Goal: Task Accomplishment & Management: Complete application form

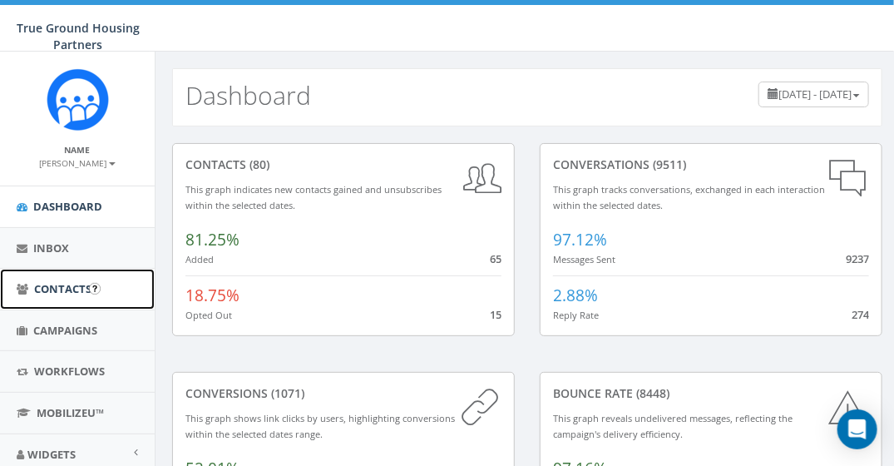
click at [46, 288] on span "Contacts" at bounding box center [62, 288] width 57 height 15
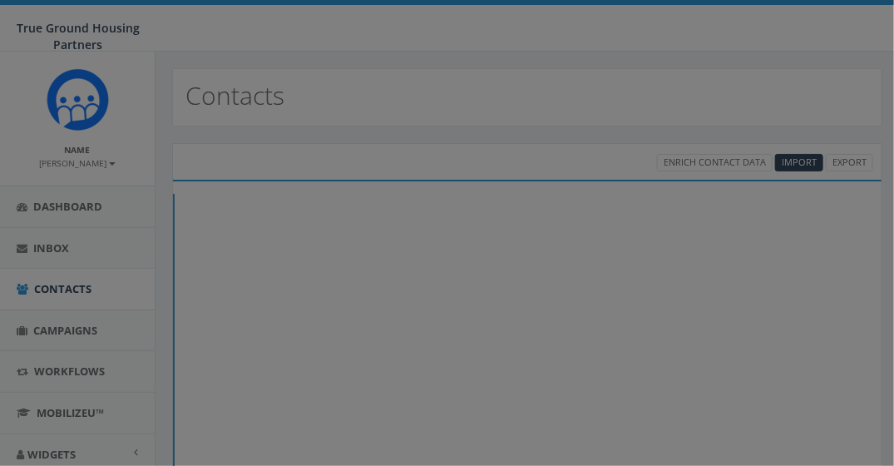
select select
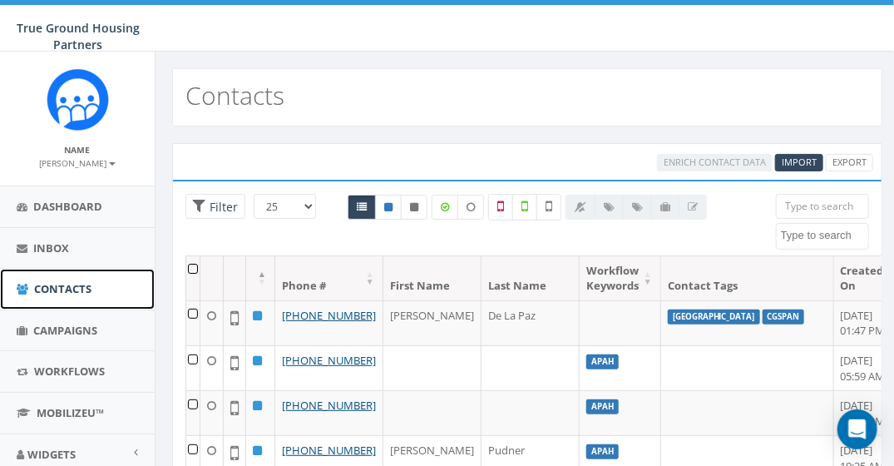
click at [46, 288] on span "Contacts" at bounding box center [62, 288] width 57 height 15
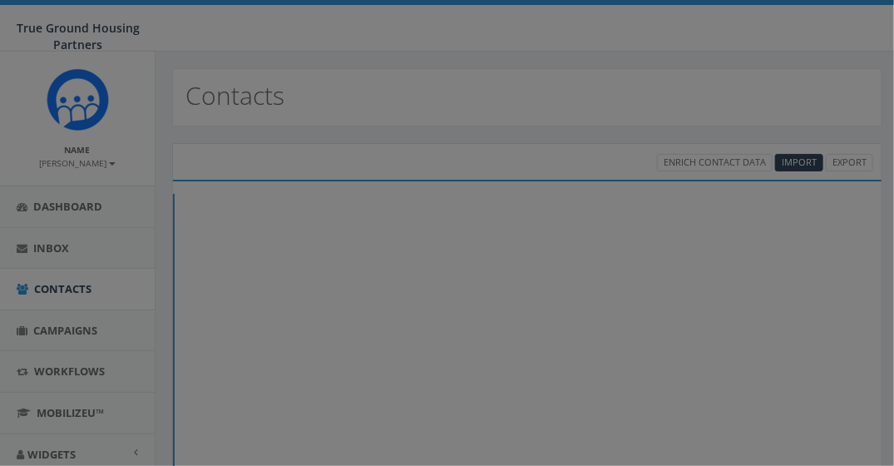
select select
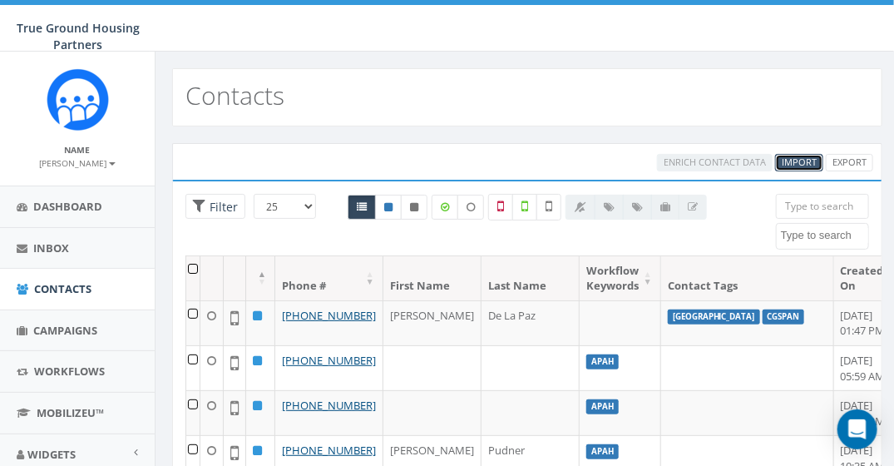
click at [799, 163] on span "Import" at bounding box center [799, 162] width 35 height 12
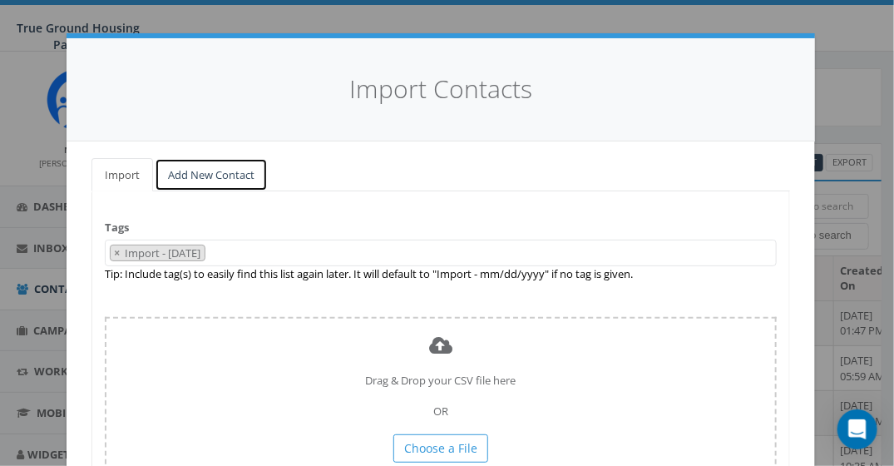
click at [177, 176] on link "Add New Contact" at bounding box center [211, 175] width 113 height 34
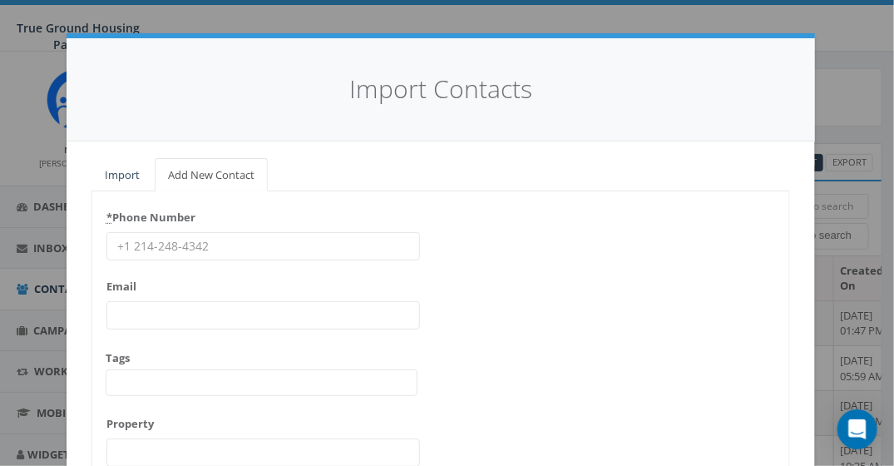
click at [151, 247] on input "* Phone Number" at bounding box center [264, 246] width 314 height 28
type input "2402630674"
click at [126, 378] on span at bounding box center [262, 382] width 312 height 27
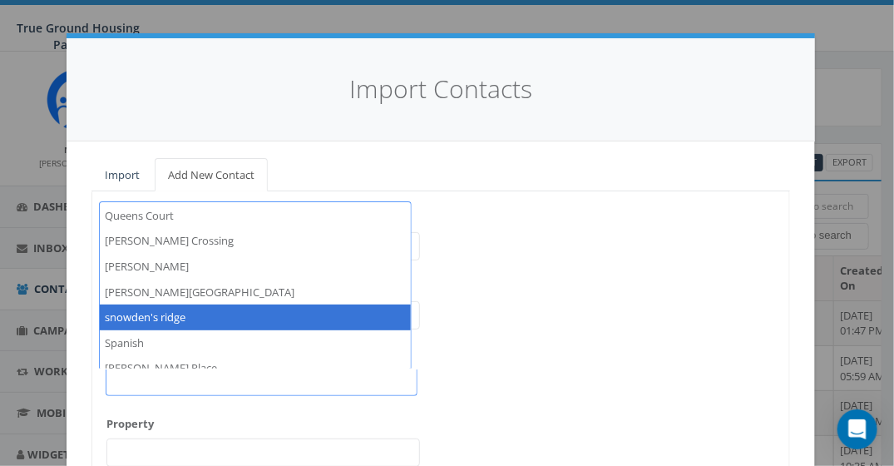
scroll to position [701, 0]
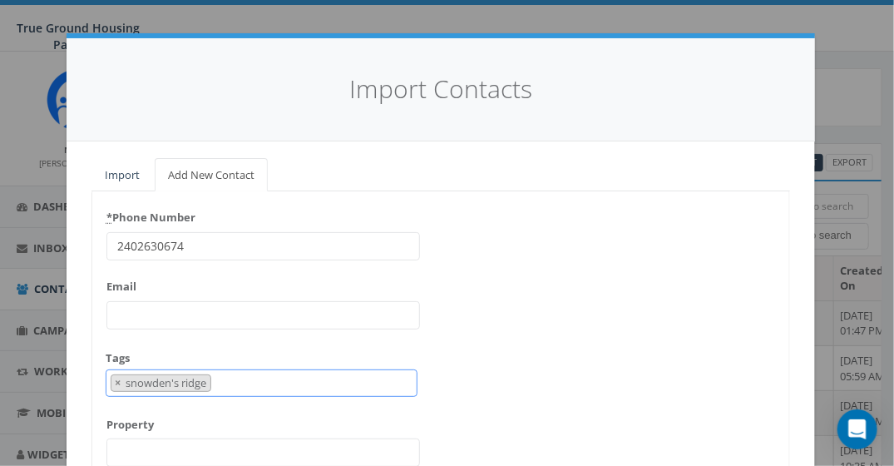
click at [225, 385] on span "× snowden's ridge" at bounding box center [262, 382] width 312 height 27
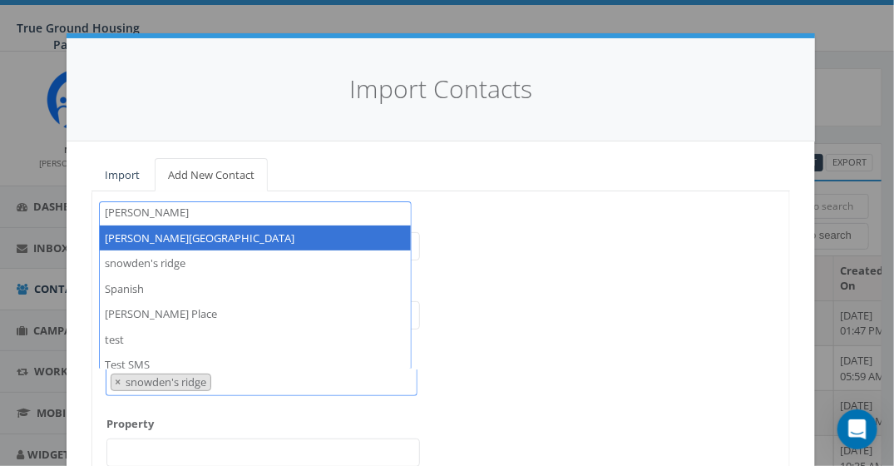
scroll to position [1086, 0]
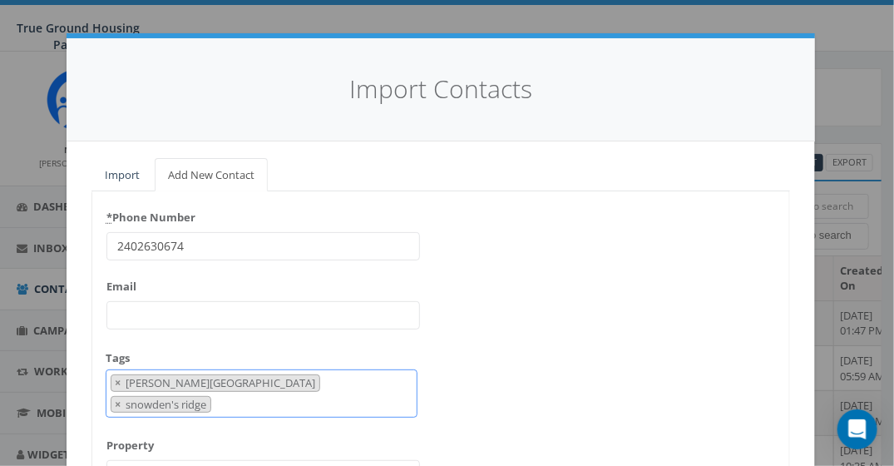
click at [328, 379] on span "× Snowden Ridge × snowden's ridge" at bounding box center [262, 393] width 312 height 48
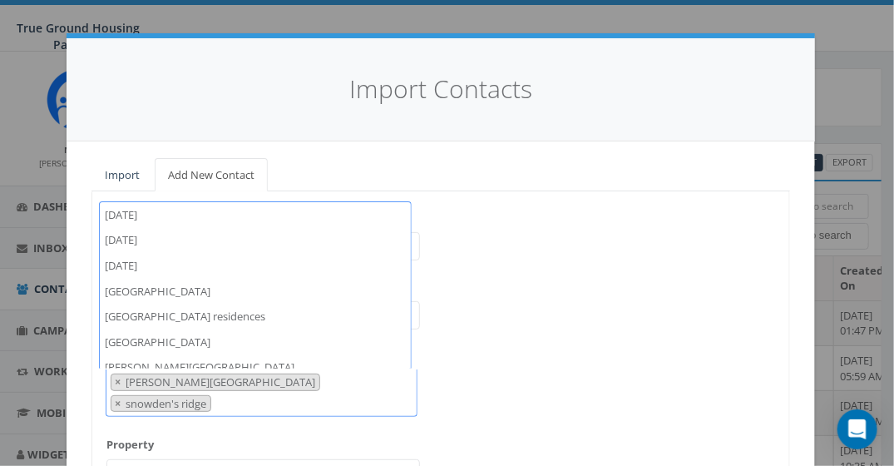
scroll to position [1093, 0]
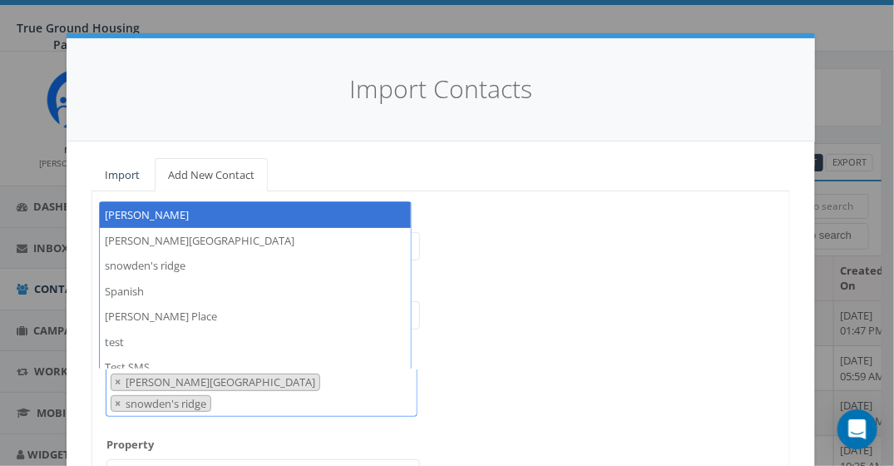
select select "[PERSON_NAME]"
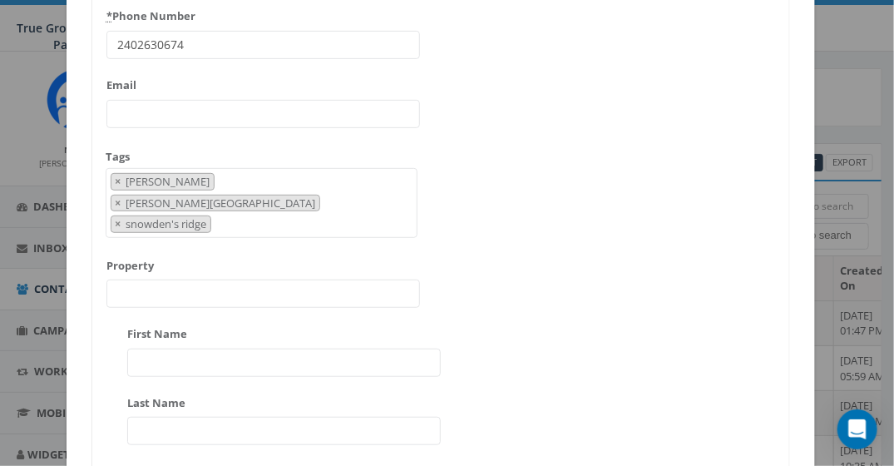
scroll to position [238, 0]
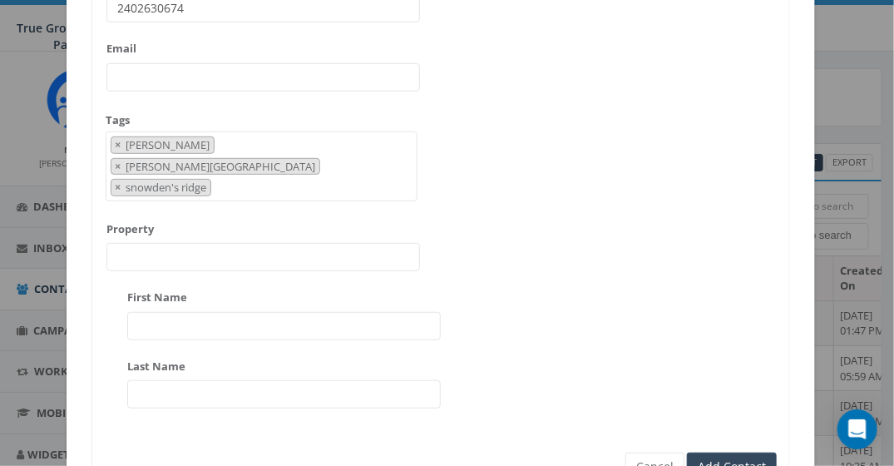
click at [166, 312] on input "First Name" at bounding box center [284, 326] width 314 height 28
type input "[PERSON_NAME]"
click at [149, 380] on input "Last Name" at bounding box center [284, 394] width 314 height 28
type input "[PERSON_NAME]"
click at [714, 453] on input "Add Contact" at bounding box center [732, 467] width 90 height 28
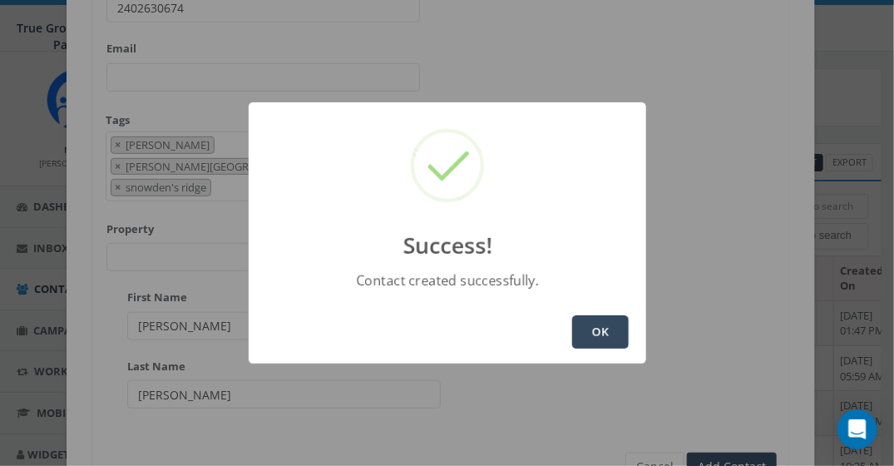
click at [606, 336] on button "OK" at bounding box center [600, 331] width 57 height 33
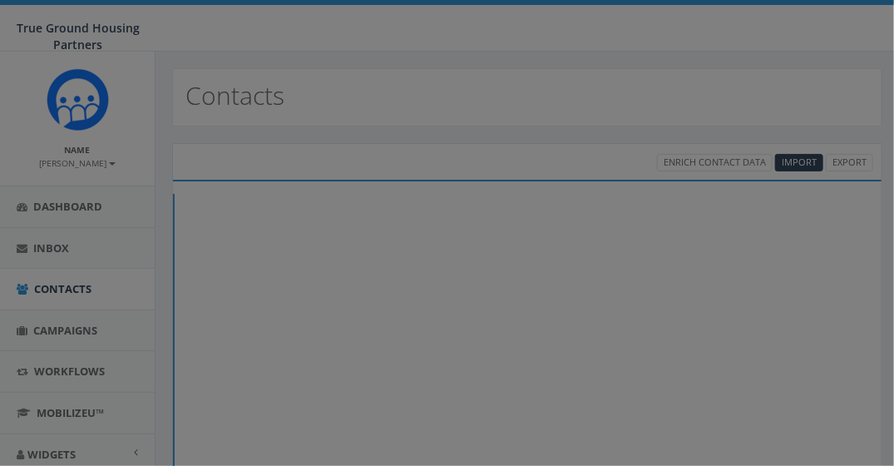
select select
